Goal: Information Seeking & Learning: Learn about a topic

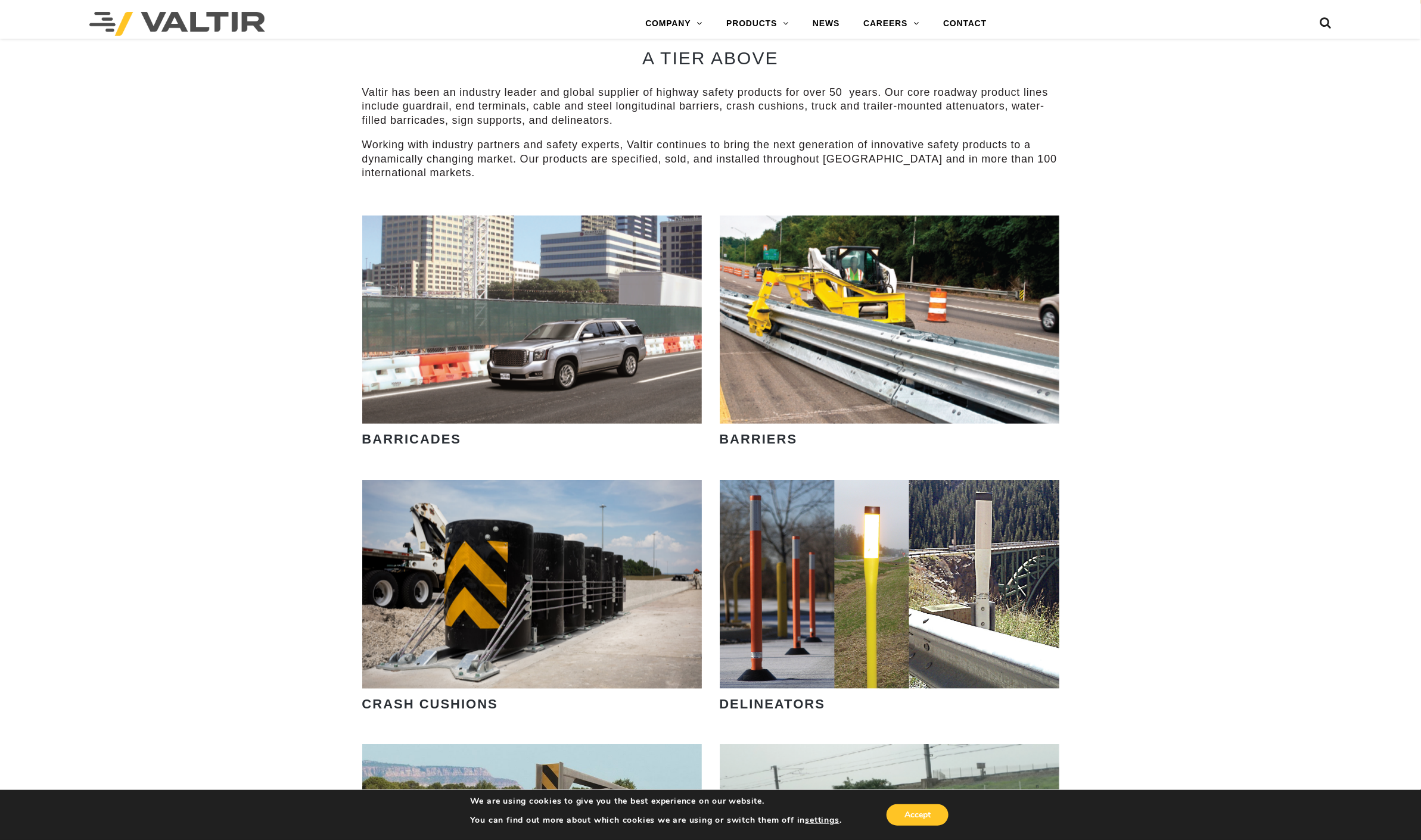
scroll to position [860, 0]
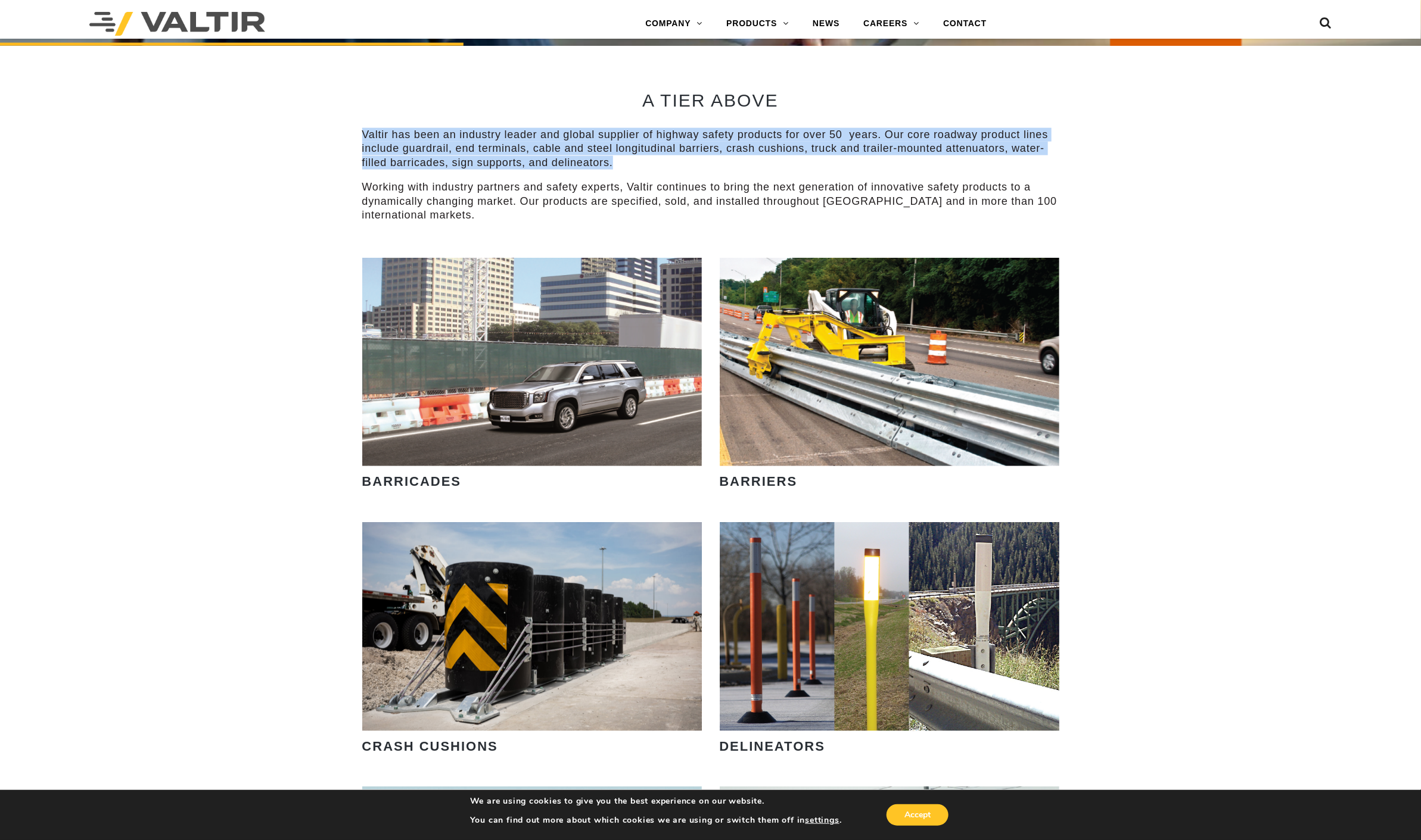
drag, startPoint x: 358, startPoint y: 131, endPoint x: 679, endPoint y: 159, distance: 322.2
click at [679, 159] on div "A TIER ABOVE Valtir has been an industry leader and global supplier of highway …" at bounding box center [711, 151] width 715 height 212
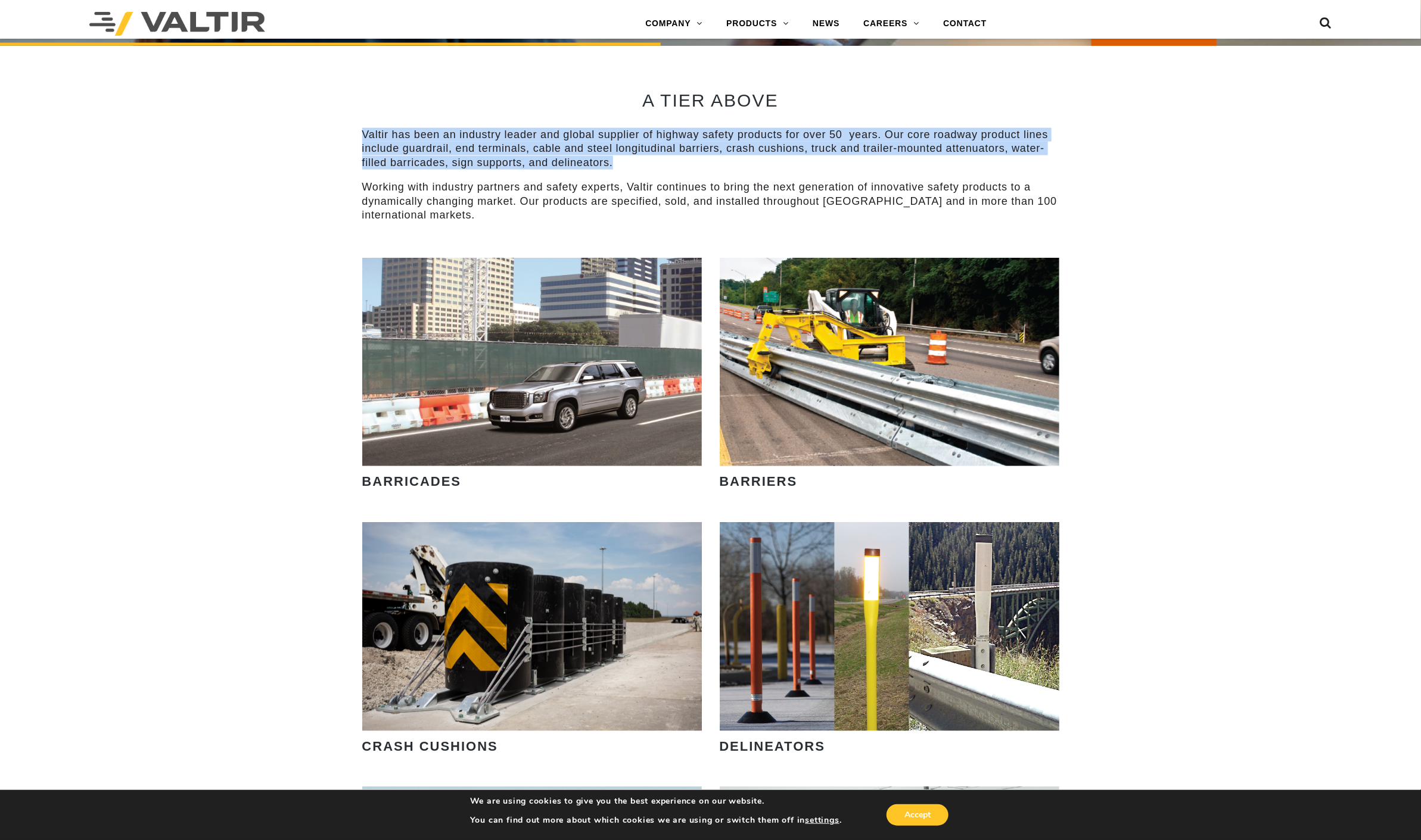
copy p "Valtir has been an industry leader and global supplier of highway safety produc…"
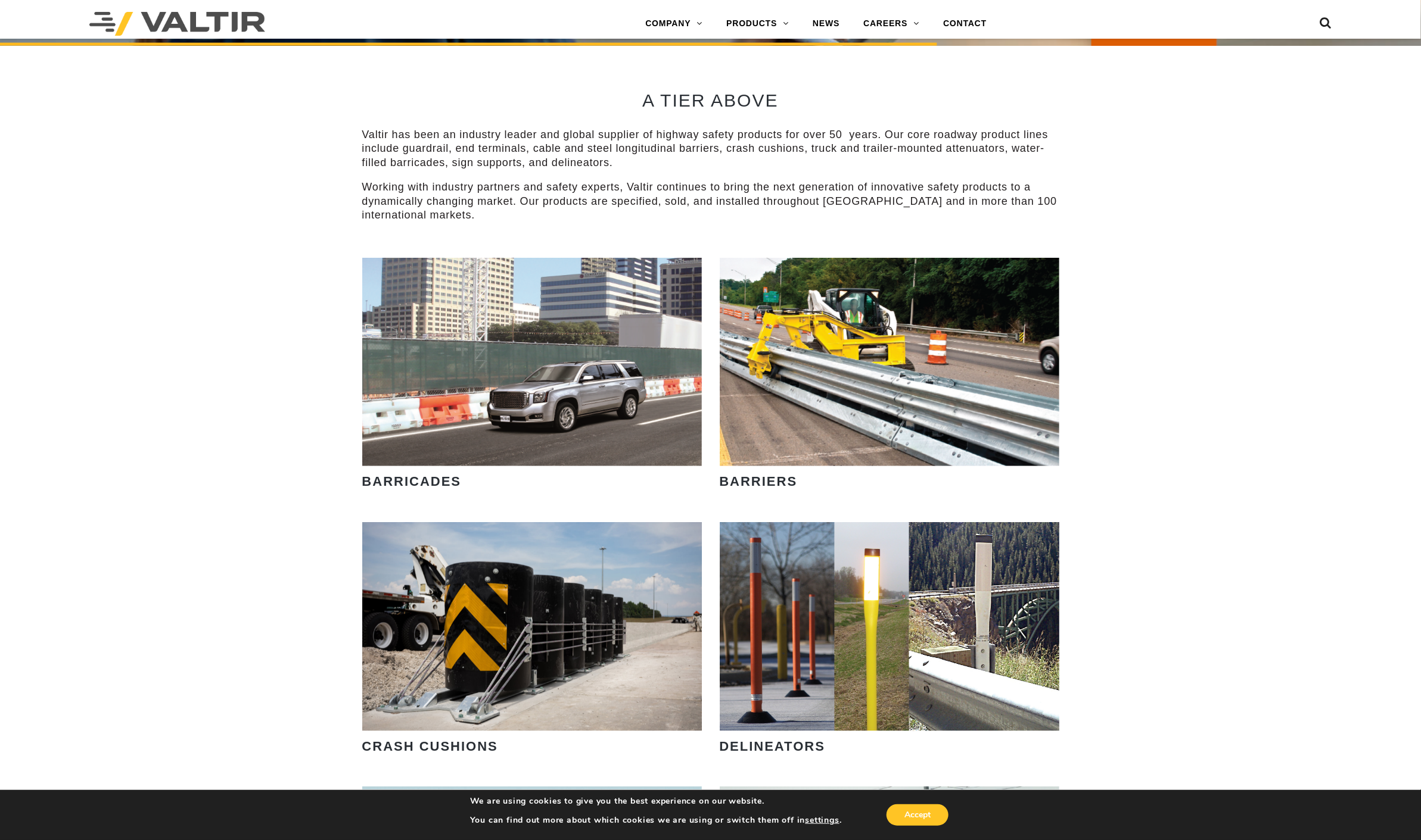
drag, startPoint x: 493, startPoint y: 222, endPoint x: 481, endPoint y: 218, distance: 12.6
click at [487, 222] on p "Working with industry partners and safety experts, Valtir continues to bring th…" at bounding box center [711, 201] width 697 height 42
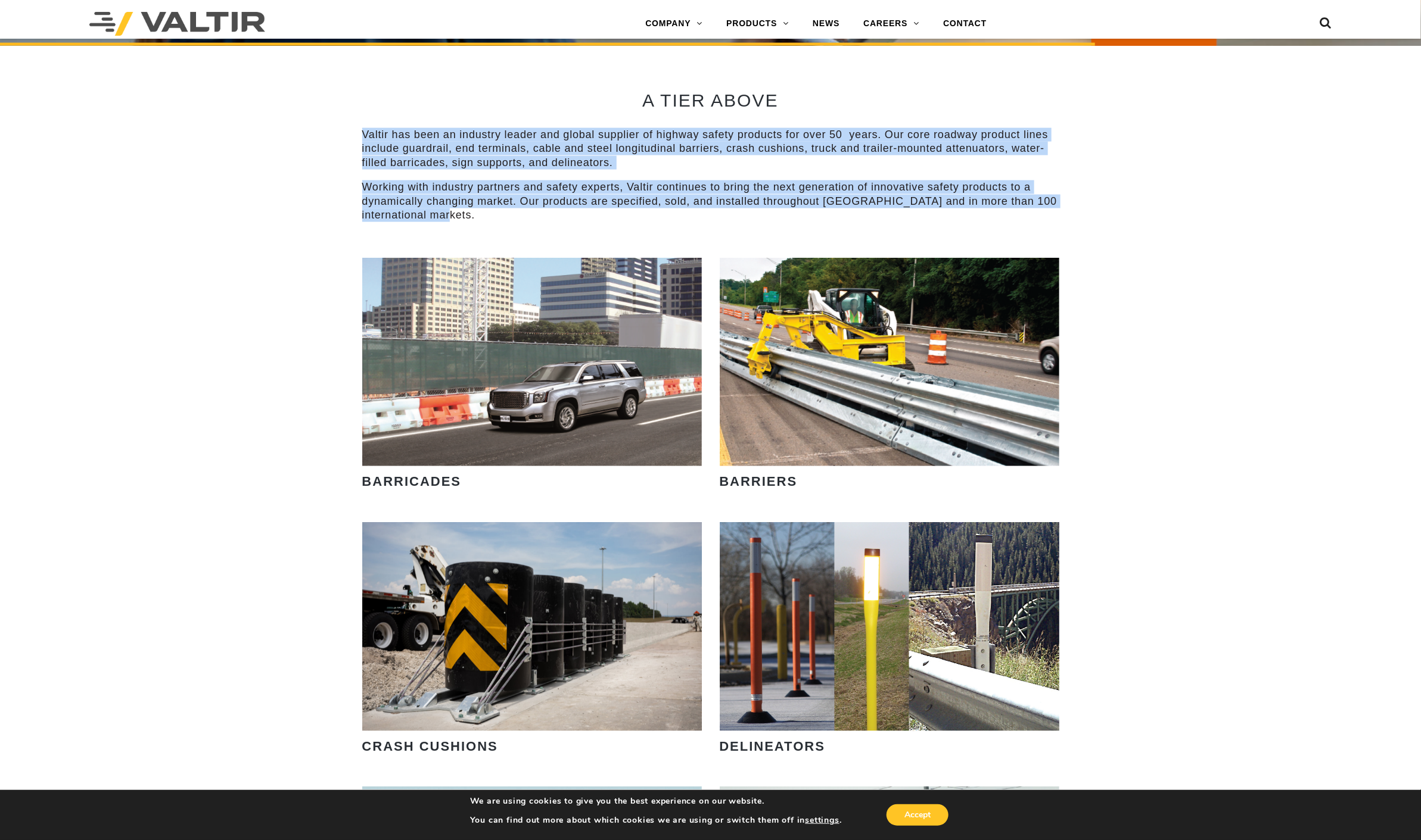
drag, startPoint x: 473, startPoint y: 215, endPoint x: 351, endPoint y: 132, distance: 147.6
click at [351, 132] on div "LEARN MORE OUR SMART SOLUTIONS ARE ALWAYS EVOLVING. VIEW PRODUCTS WE ARE HIRING…" at bounding box center [710, 648] width 1421 height 2885
copy div "Valtir has been an industry leader and global supplier of highway safety produc…"
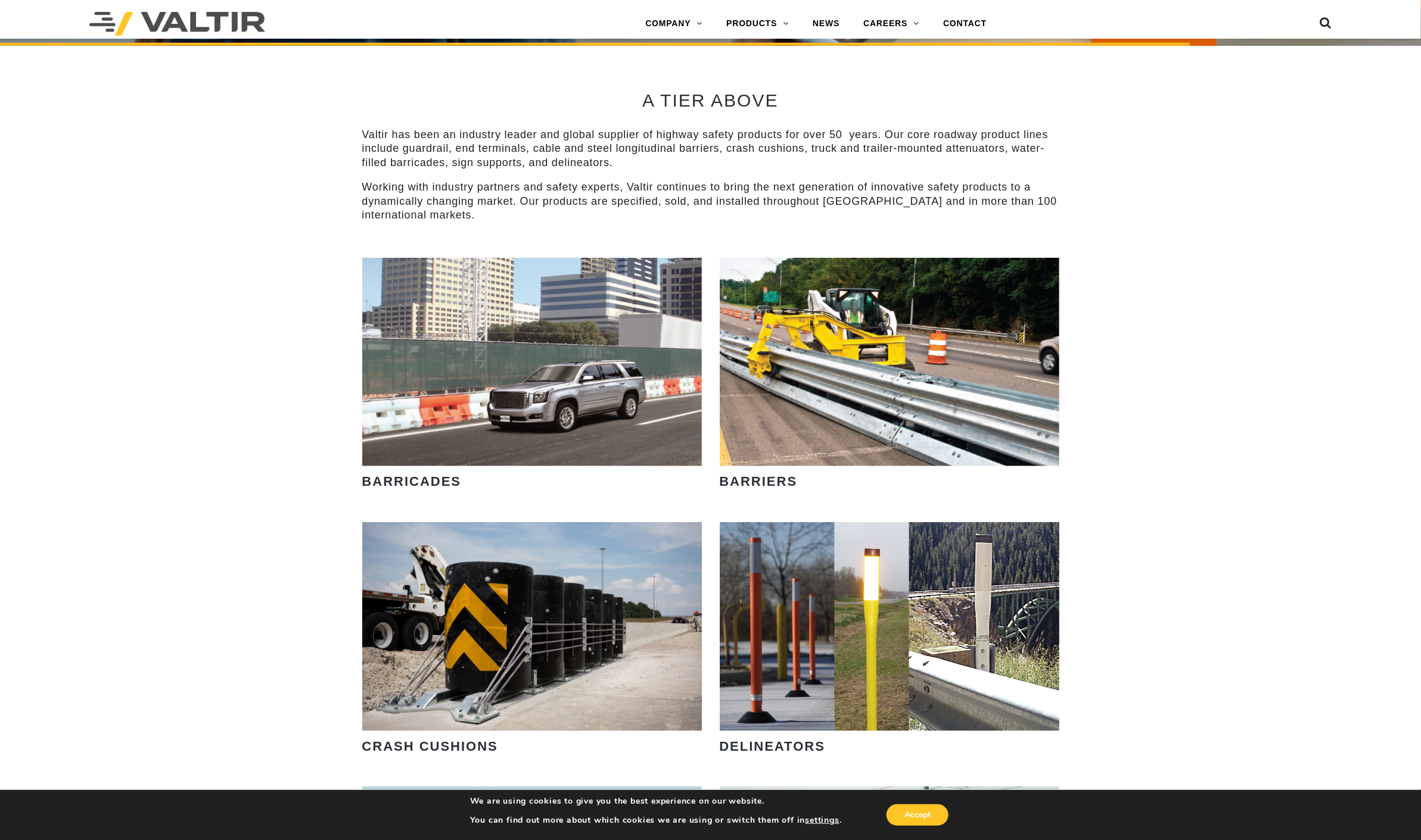
click at [622, 227] on div "A TIER ABOVE Valtir has been an industry leader and global supplier of highway …" at bounding box center [711, 151] width 697 height 212
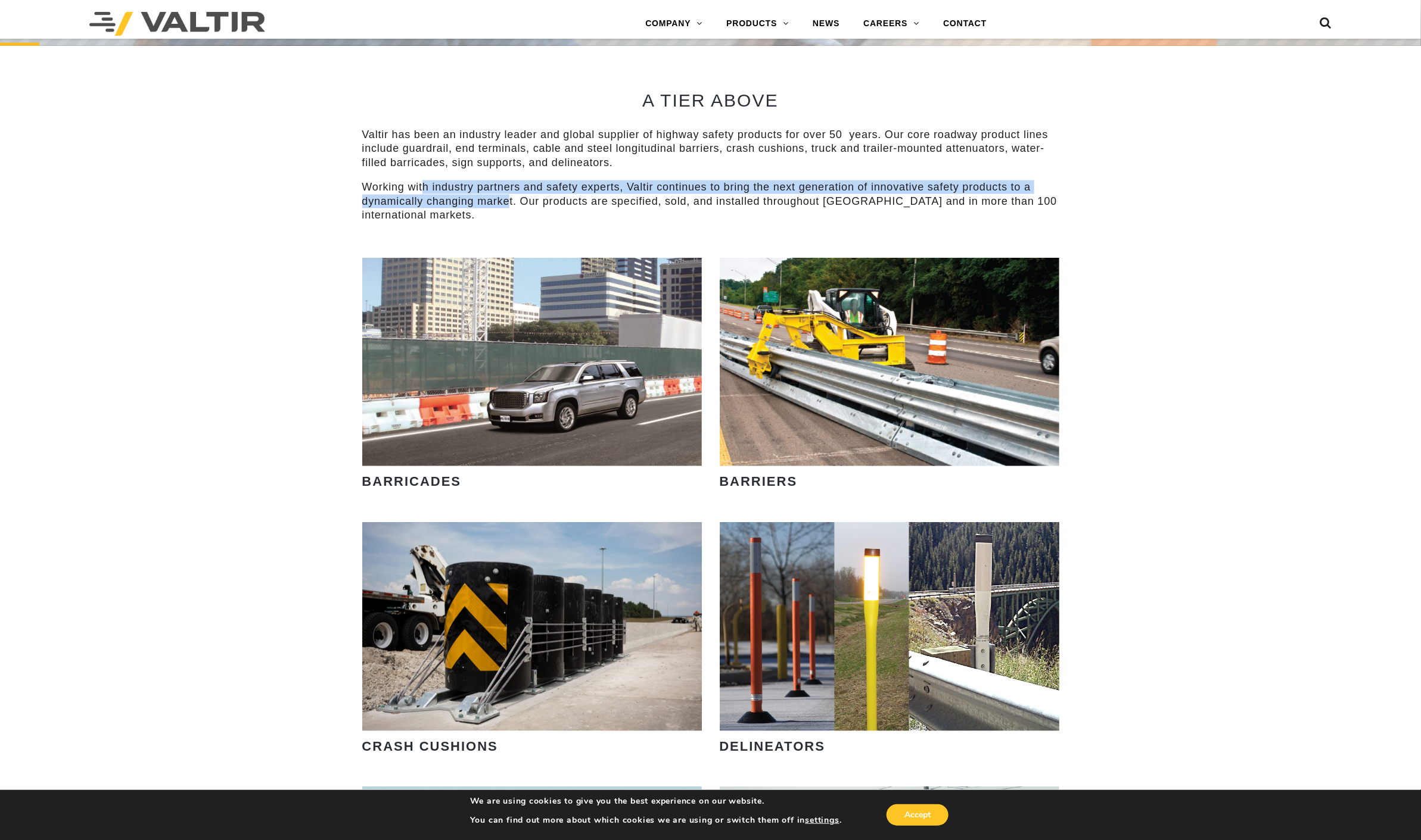
drag, startPoint x: 474, startPoint y: 189, endPoint x: 432, endPoint y: 191, distance: 42.0
click at [505, 201] on p "Working with industry partners and safety experts, Valtir continues to bring th…" at bounding box center [711, 201] width 697 height 42
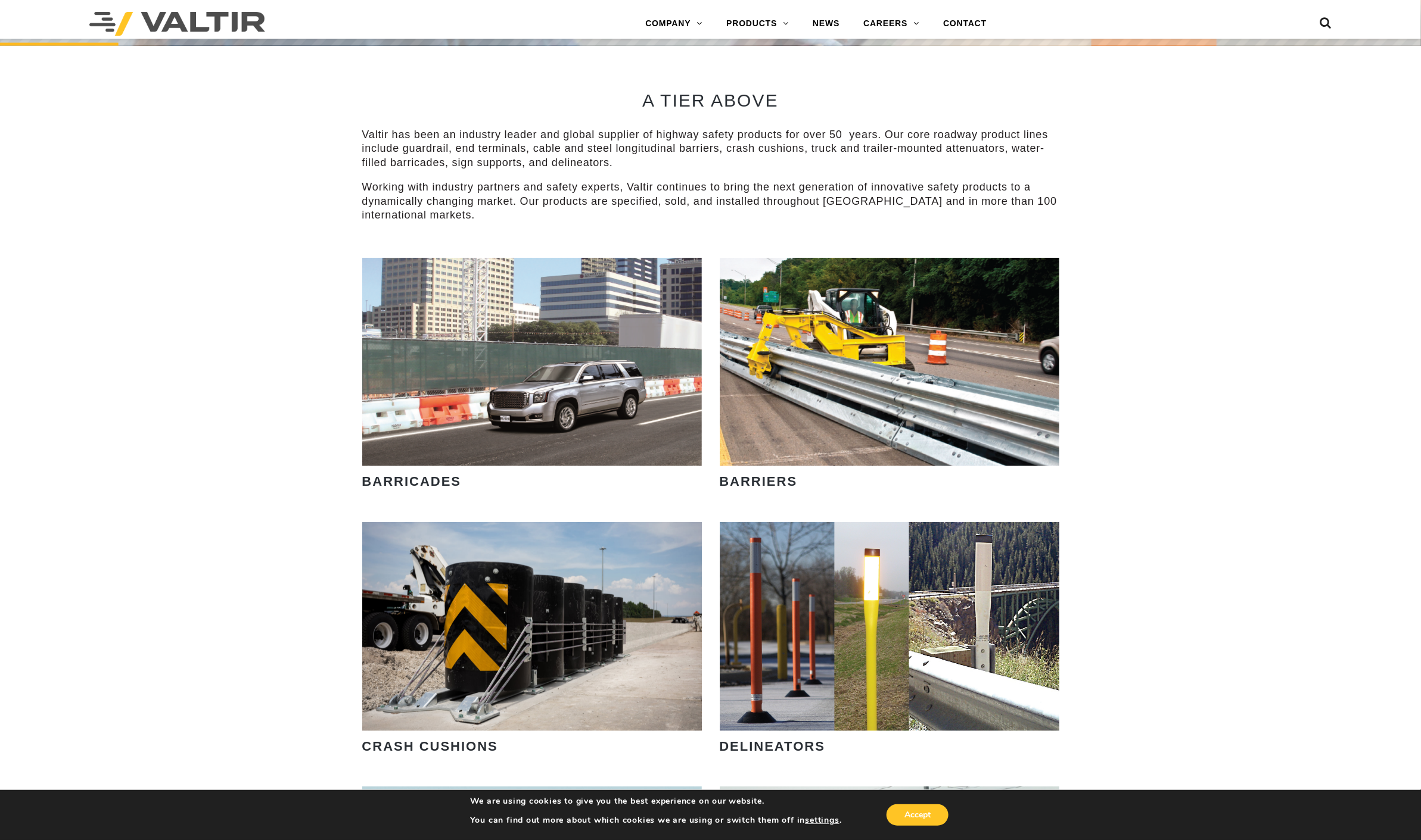
click at [340, 177] on div "LEARN MORE OUR SMART SOLUTIONS ARE ALWAYS EVOLVING. VIEW PRODUCTS WE ARE HIRING…" at bounding box center [710, 648] width 1421 height 2885
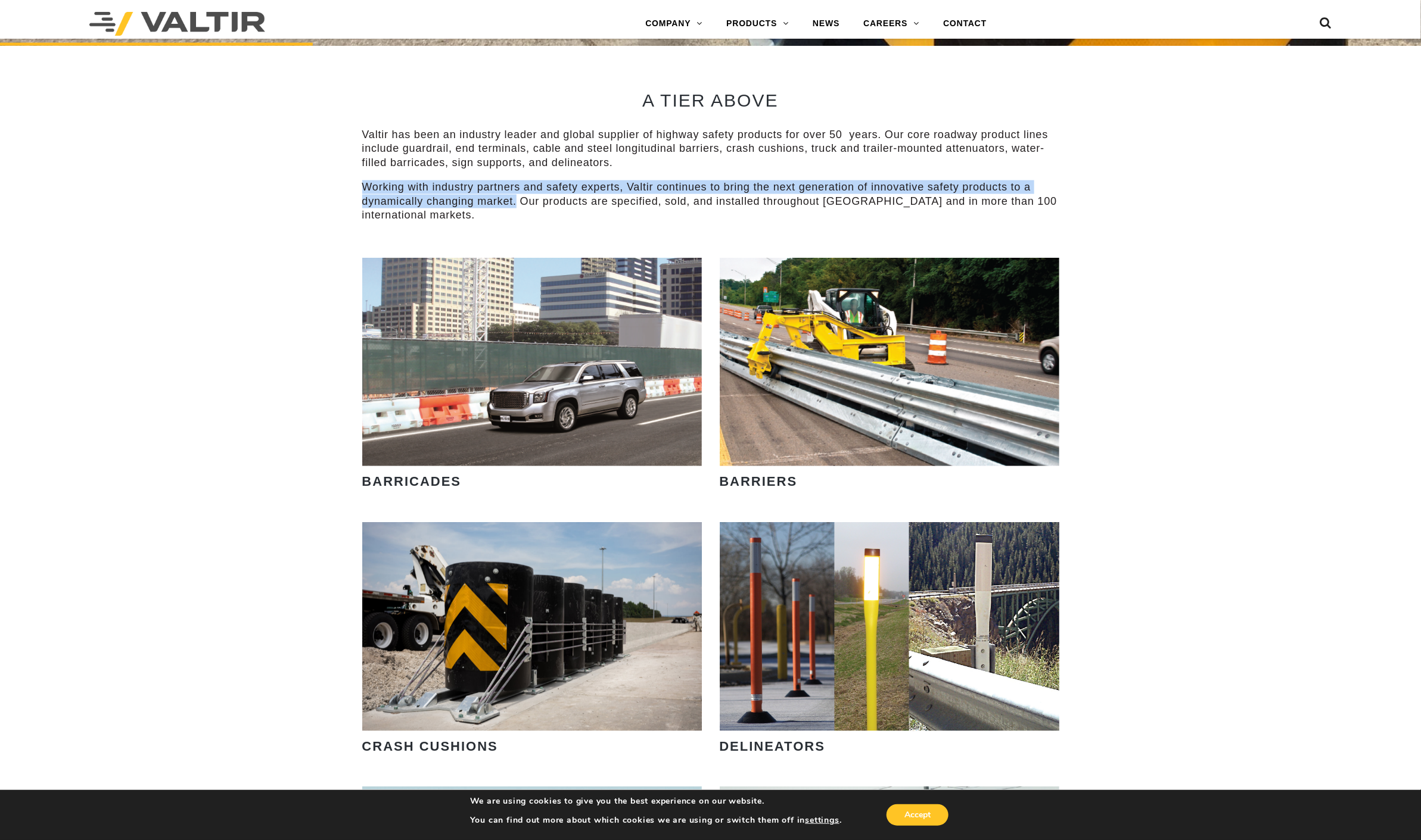
drag, startPoint x: 363, startPoint y: 186, endPoint x: 514, endPoint y: 201, distance: 151.7
click at [514, 201] on p "Working with industry partners and safety experts, Valtir continues to bring th…" at bounding box center [711, 201] width 697 height 42
copy p "Working with industry partners and safety experts, Valtir continues to bring th…"
